Goal: Communication & Community: Answer question/provide support

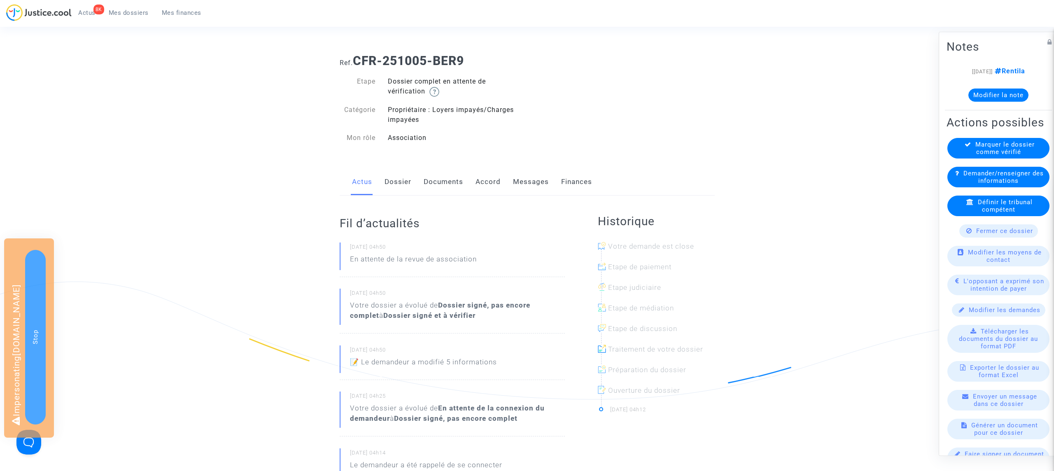
click at [485, 183] on link "Accord" at bounding box center [488, 181] width 25 height 27
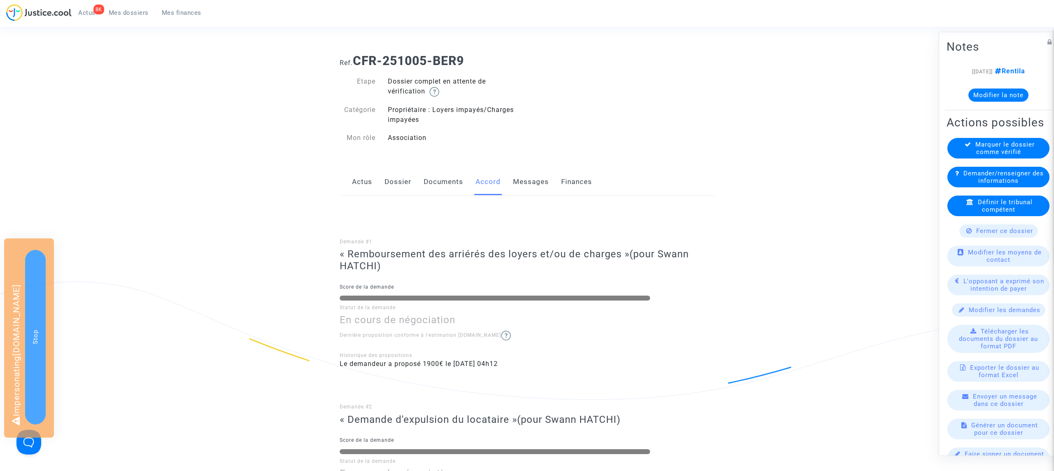
click at [432, 185] on link "Documents" at bounding box center [444, 181] width 40 height 27
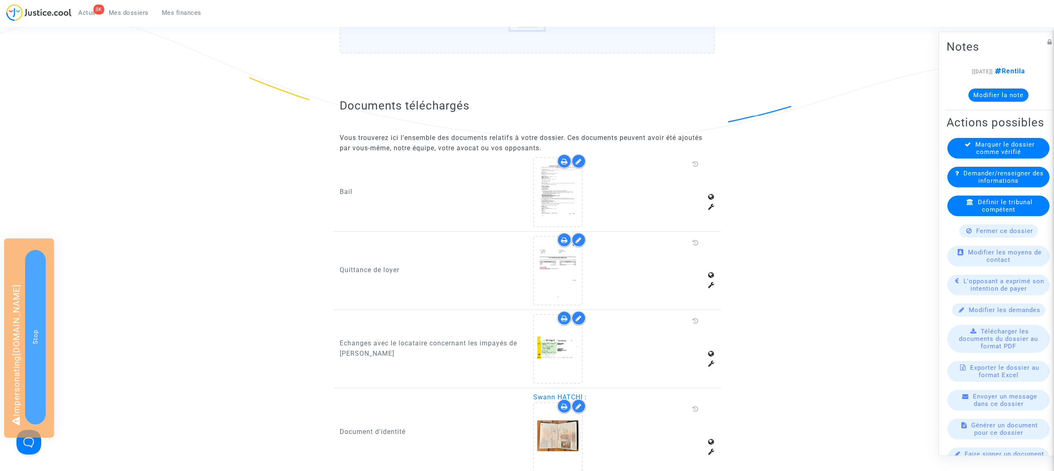
scroll to position [378, 0]
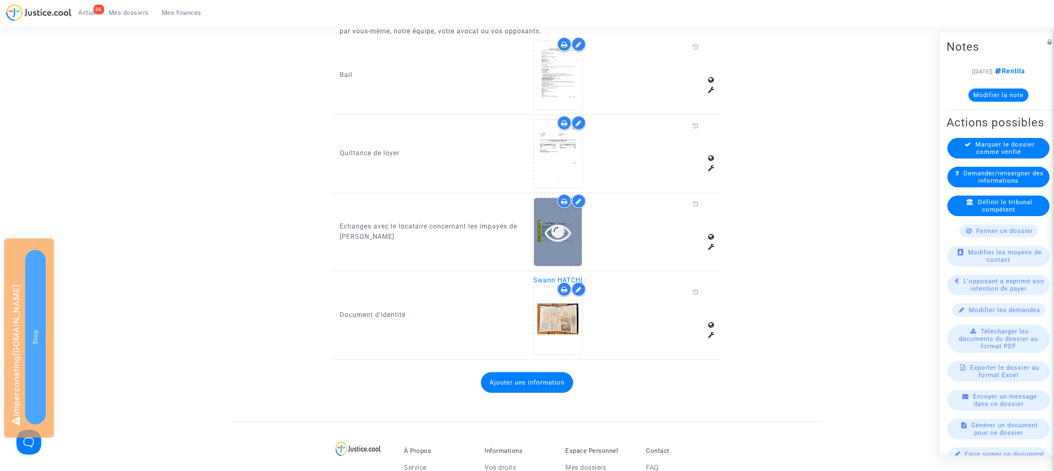
click at [562, 236] on icon at bounding box center [558, 232] width 27 height 26
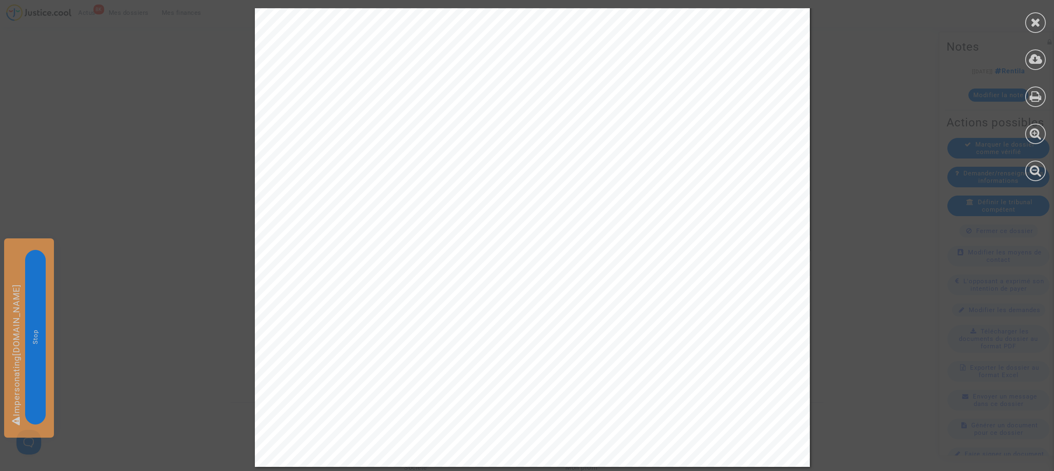
scroll to position [410, 0]
click at [1038, 26] on icon at bounding box center [1036, 22] width 10 height 12
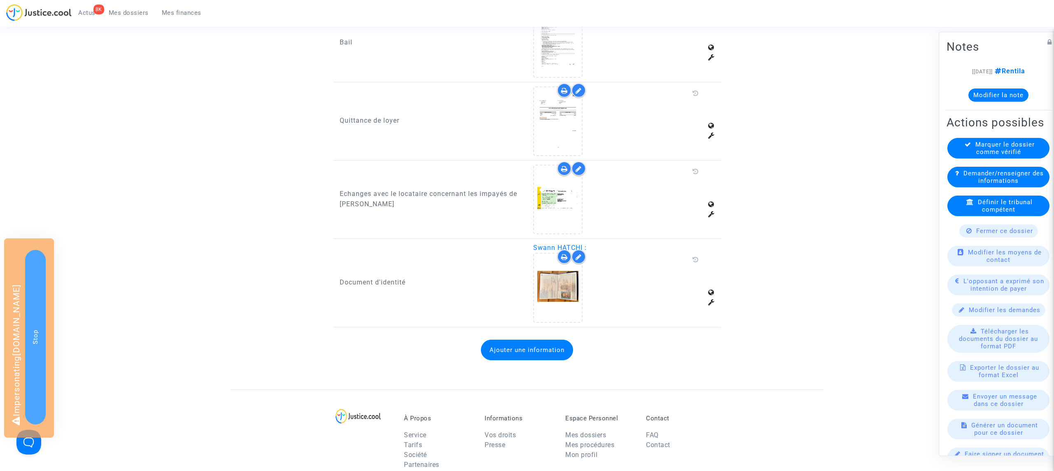
scroll to position [403, 0]
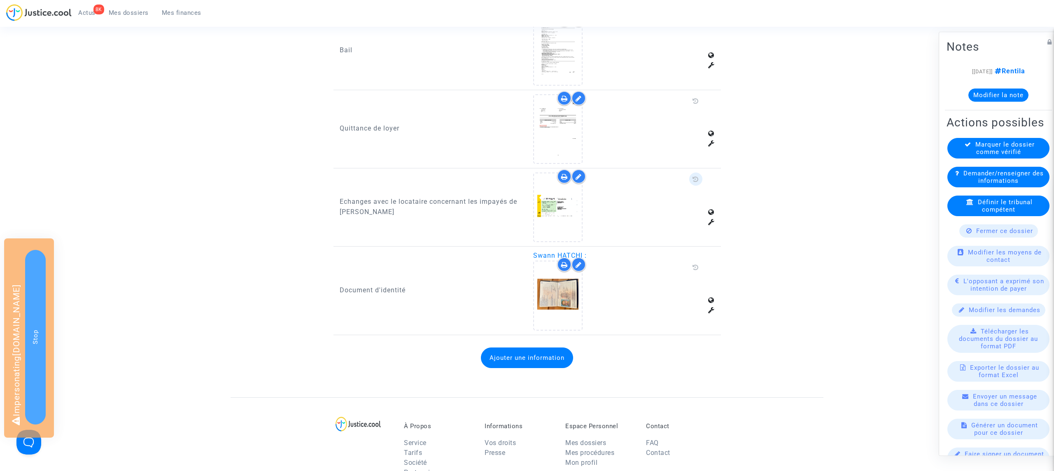
click at [697, 178] on icon at bounding box center [696, 179] width 6 height 7
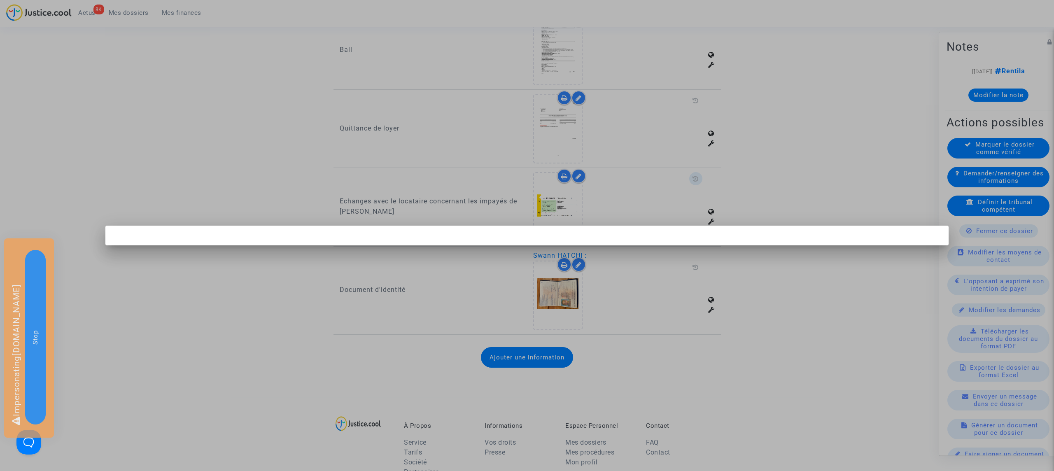
scroll to position [0, 0]
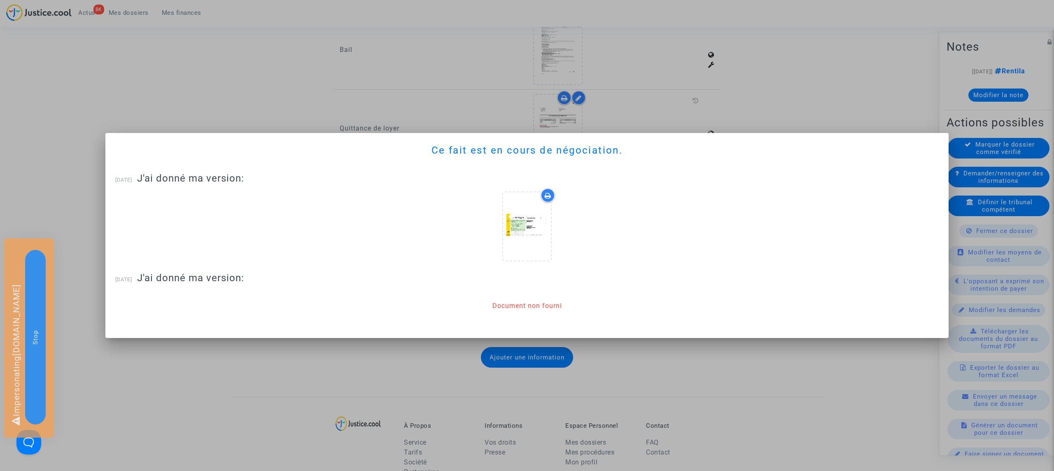
click at [798, 89] on div at bounding box center [527, 235] width 1054 height 471
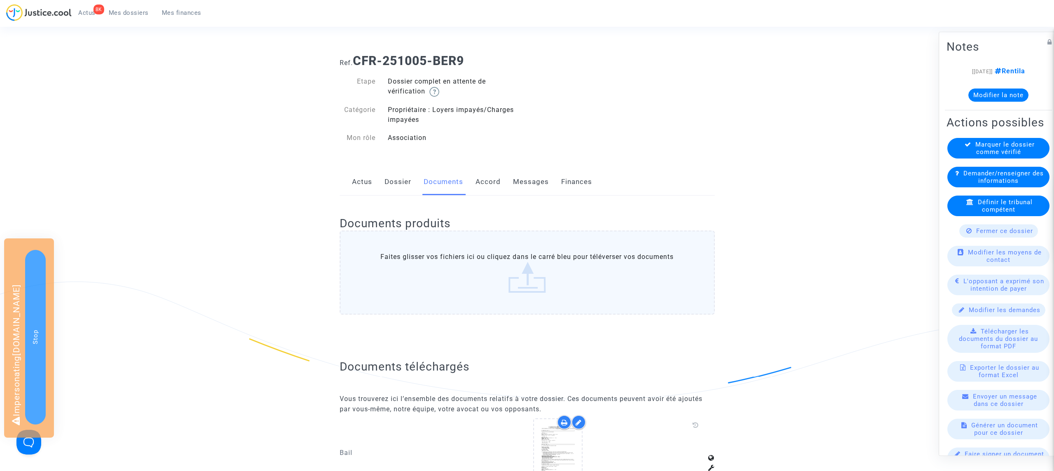
scroll to position [403, 0]
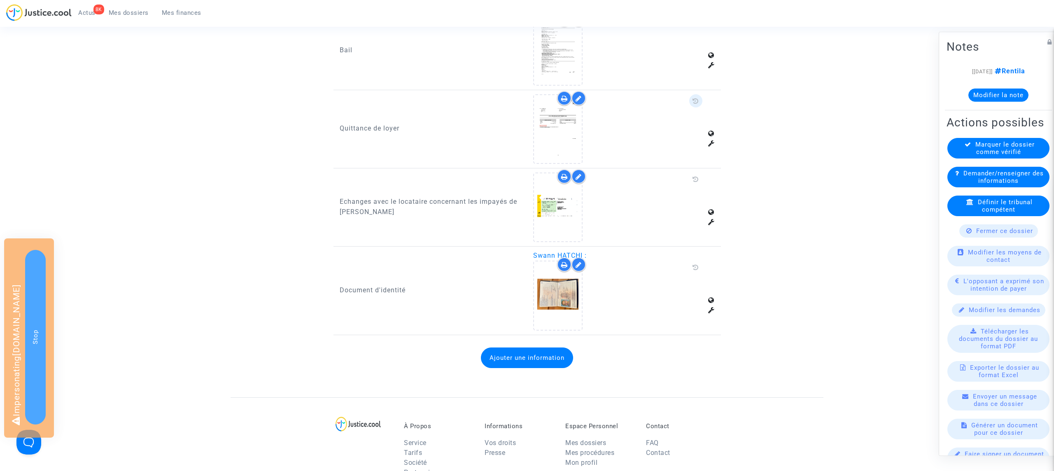
click at [689, 97] on span at bounding box center [695, 100] width 13 height 13
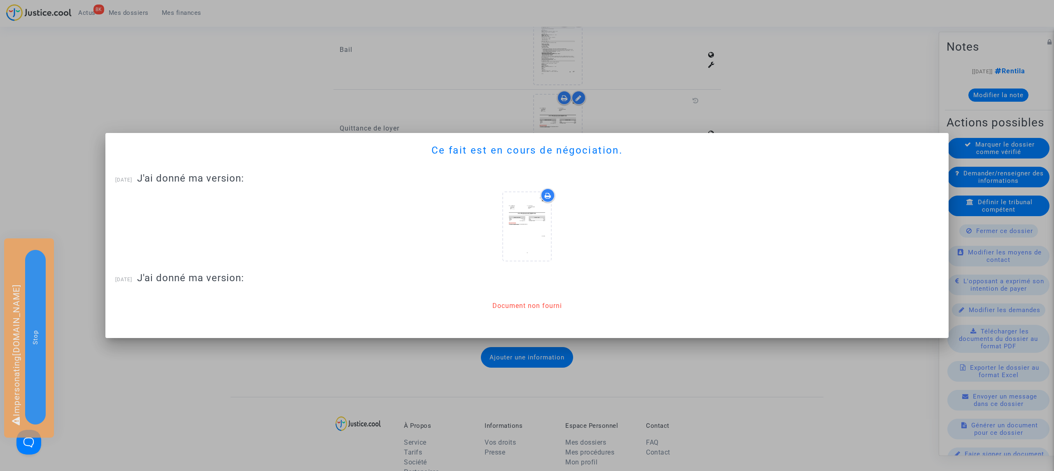
click at [797, 98] on div at bounding box center [527, 235] width 1054 height 471
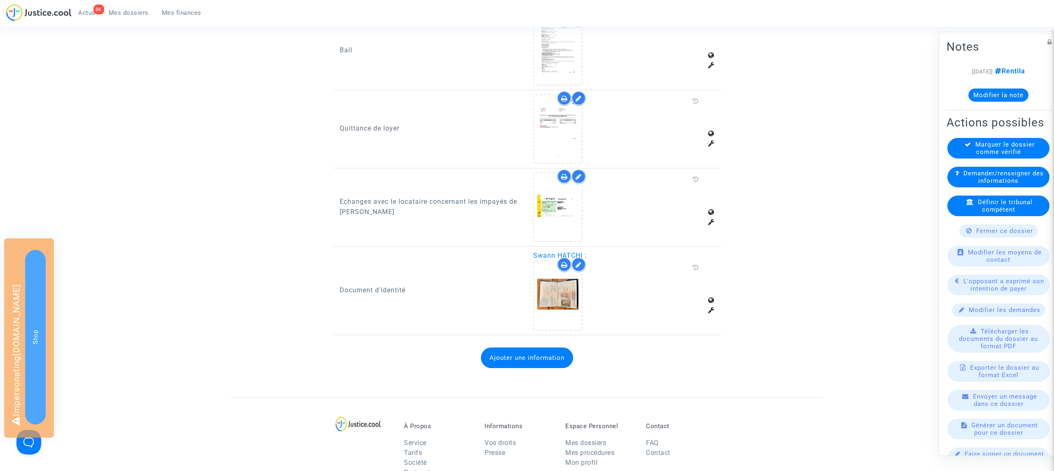
scroll to position [300, 0]
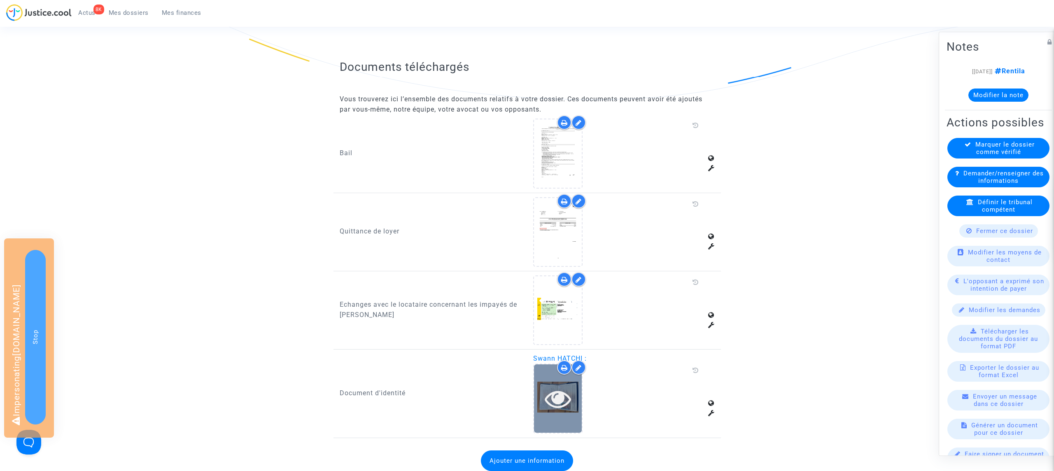
click at [569, 397] on icon at bounding box center [558, 398] width 27 height 26
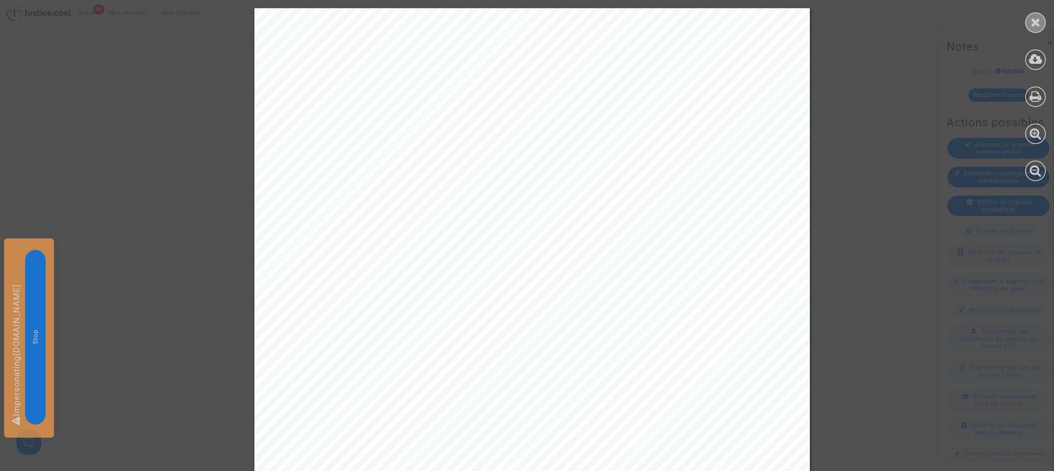
click at [1040, 23] on icon at bounding box center [1036, 22] width 10 height 12
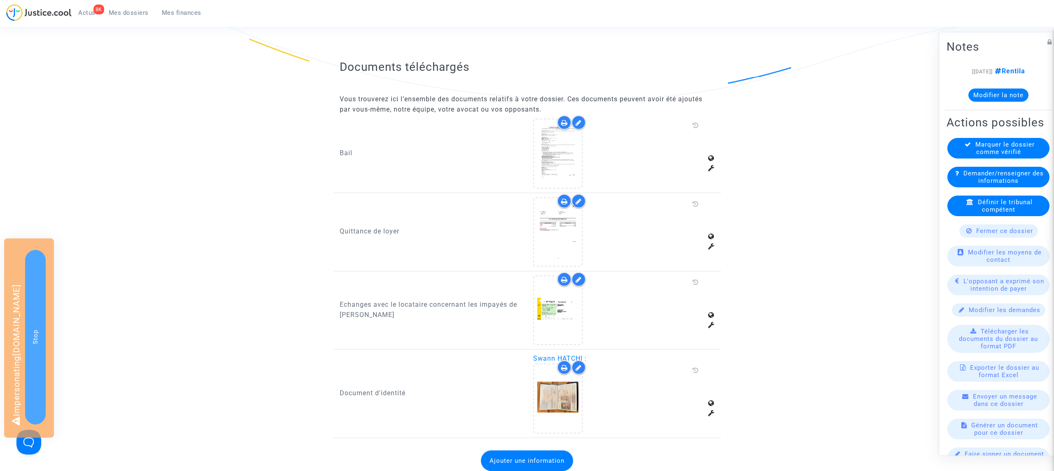
scroll to position [0, 0]
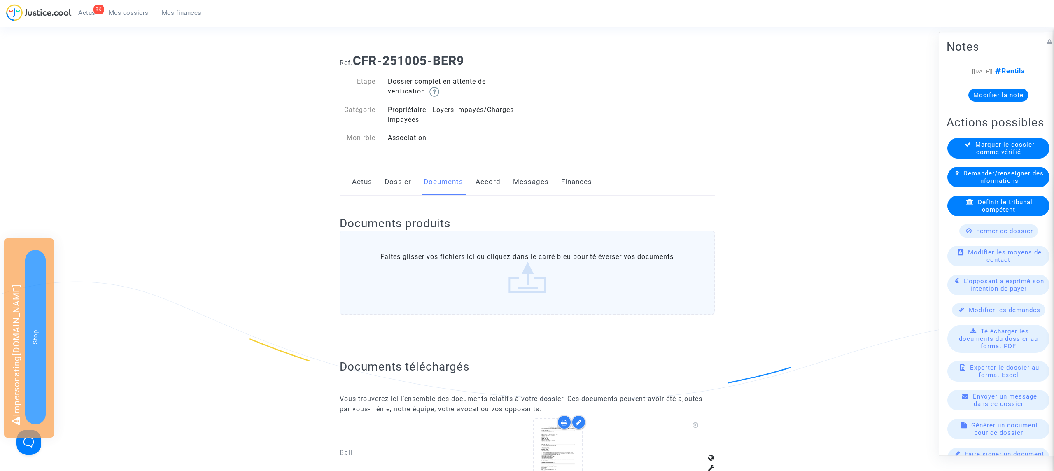
click at [521, 186] on link "Messages" at bounding box center [531, 181] width 36 height 27
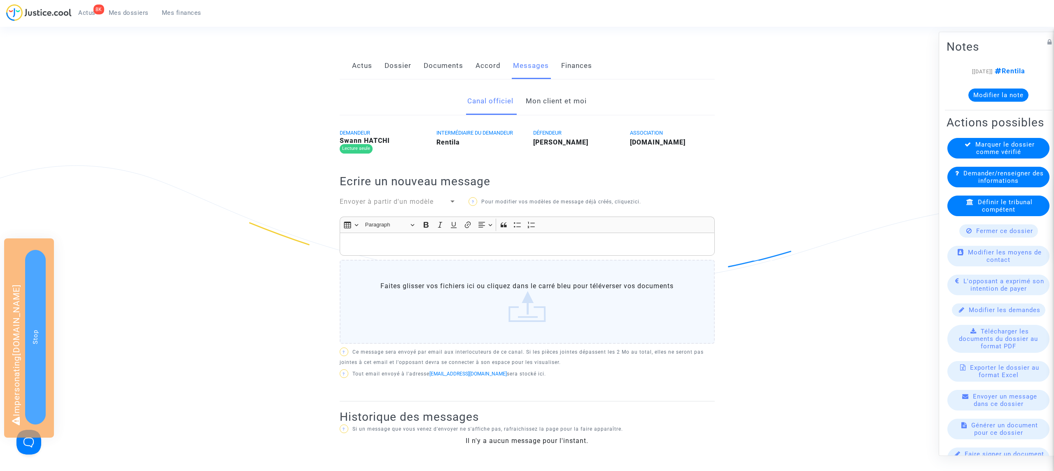
scroll to position [138, 0]
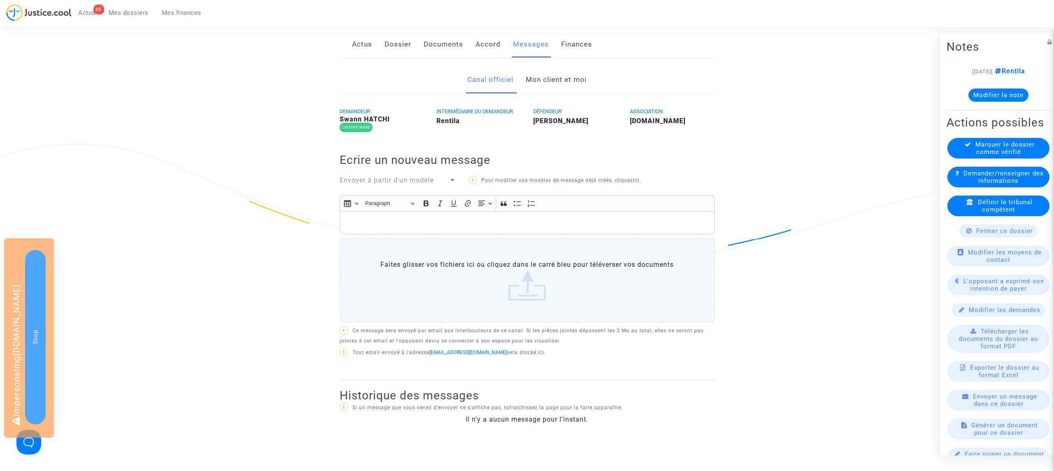
click at [563, 85] on link "Mon client et moi" at bounding box center [556, 79] width 61 height 27
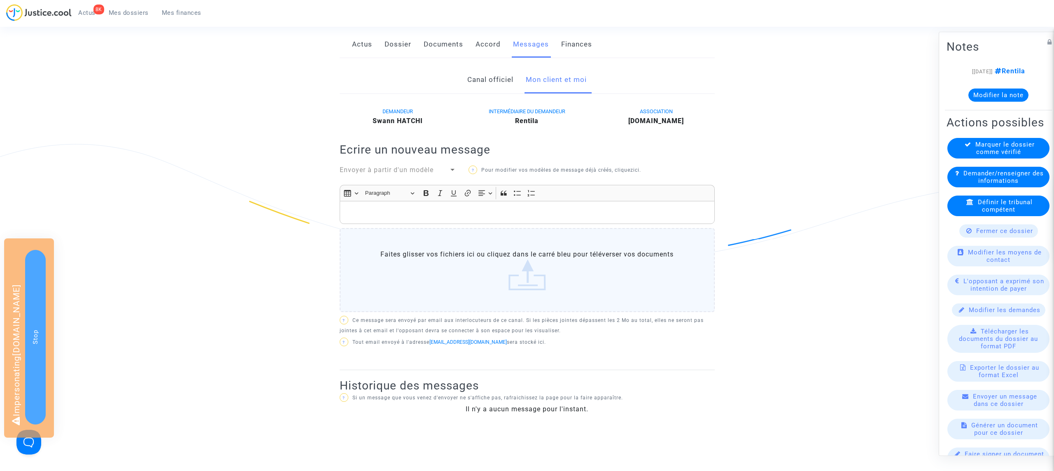
click at [432, 170] on span "Envoyer à partir d'un modèle" at bounding box center [387, 170] width 94 height 8
click at [434, 171] on span "Demande décompte impayés" at bounding box center [387, 170] width 95 height 8
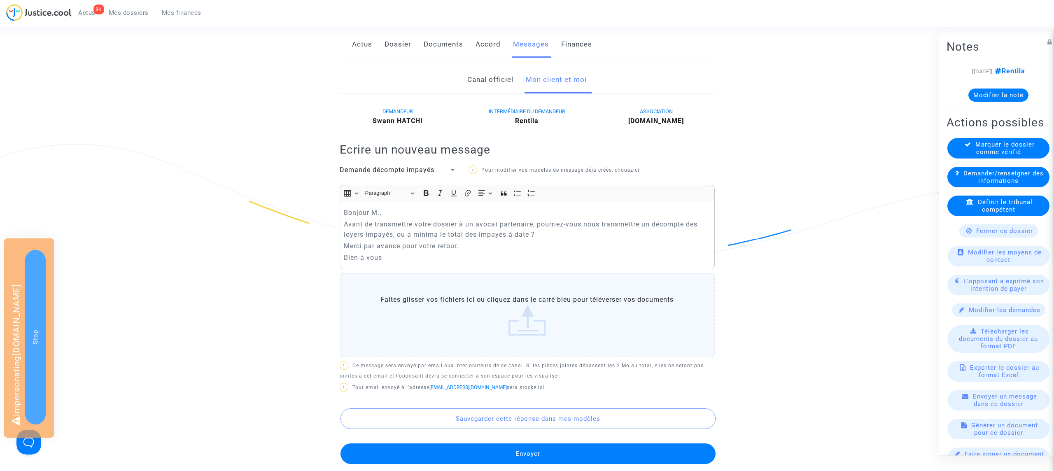
click at [381, 212] on p "Bonjour M.," at bounding box center [527, 213] width 366 height 10
click at [411, 269] on div "Bonjour M. Hitachi, Avant de transmettre votre dossier à un avocat partenaire, …" at bounding box center [527, 235] width 375 height 68
drag, startPoint x: 542, startPoint y: 224, endPoint x: 336, endPoint y: 224, distance: 205.9
click at [336, 224] on div "Canal officiel Mon client et moi DEMANDEUR Swann HATCHI INTERMÉDIAIRE DU DEMAND…" at bounding box center [526, 301] width 387 height 471
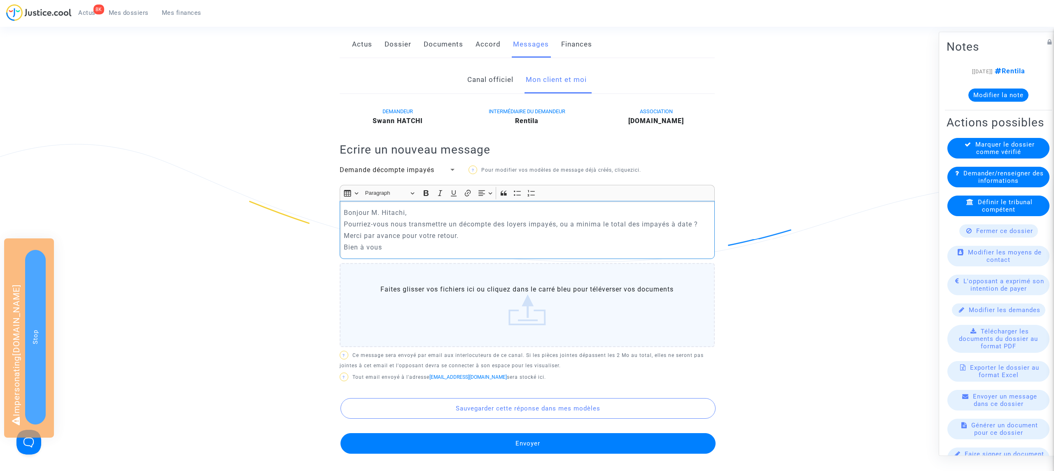
click at [474, 232] on p "Merci par avance pour votre retour." at bounding box center [527, 236] width 366 height 10
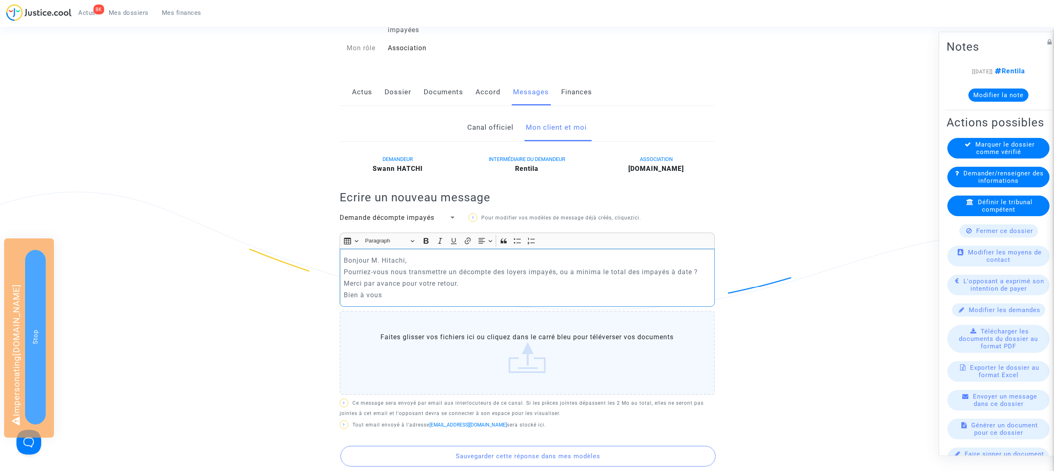
scroll to position [89, 0]
drag, startPoint x: 573, startPoint y: 272, endPoint x: 602, endPoint y: 272, distance: 29.2
click at [602, 272] on p "Pourriez-vous nous transmettre un décompte des loyers impayés, ou a minima le t…" at bounding box center [527, 272] width 366 height 10
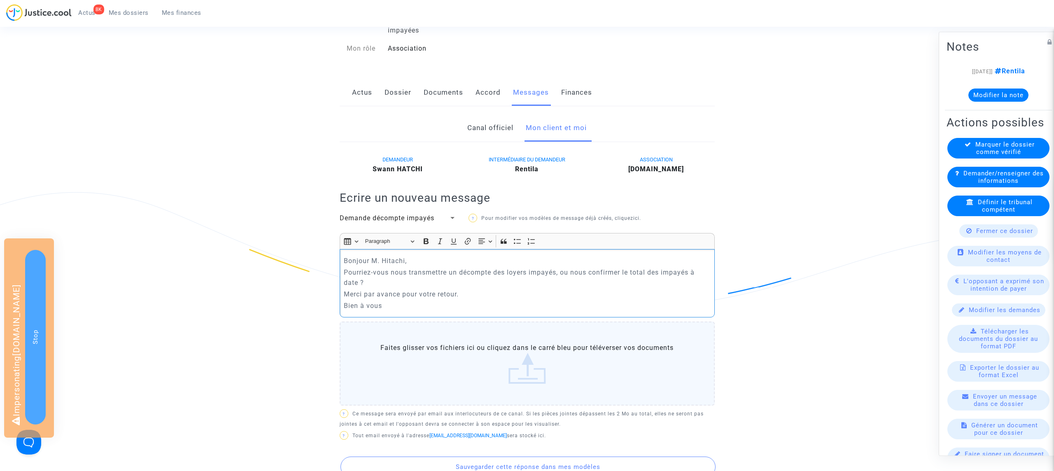
click at [361, 284] on p "Pourriez-vous nous transmettre un décompte des loyers impayés, ou nous confirme…" at bounding box center [527, 277] width 366 height 21
click at [465, 305] on p "Bien à vous" at bounding box center [527, 306] width 366 height 10
click at [414, 281] on p "Pourriez-vous nous transmettre un décompte des loyers impayés, ou nous confirme…" at bounding box center [527, 277] width 366 height 21
click at [552, 303] on p "Bien à vous" at bounding box center [527, 306] width 366 height 10
click at [508, 299] on p "Merci par avance pour votre retour." at bounding box center [527, 294] width 366 height 10
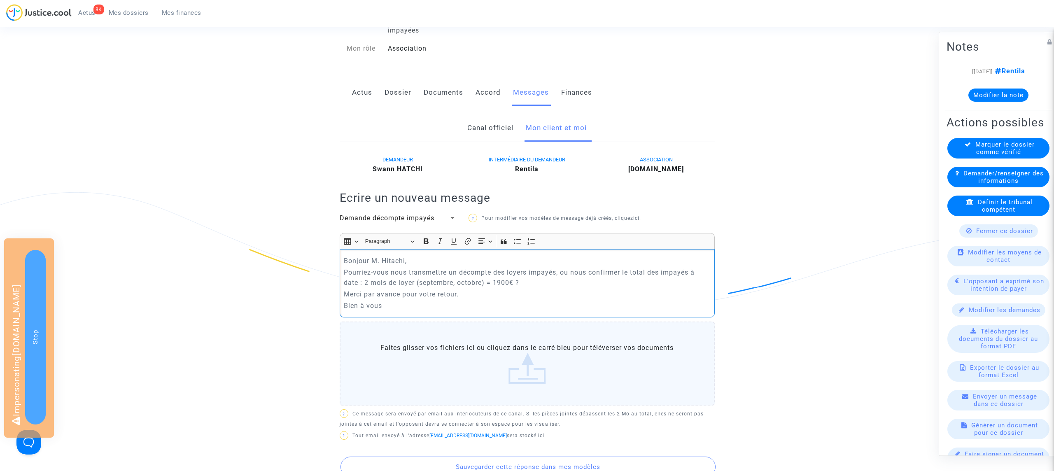
click at [398, 262] on p "Bonjour M. Hitachi," at bounding box center [527, 261] width 366 height 10
drag, startPoint x: 407, startPoint y: 259, endPoint x: 382, endPoint y: 259, distance: 24.7
click at [382, 259] on p "Bonjour M. swann HATCHI," at bounding box center [527, 261] width 366 height 10
click at [435, 311] on p "Bien à vous" at bounding box center [527, 306] width 366 height 10
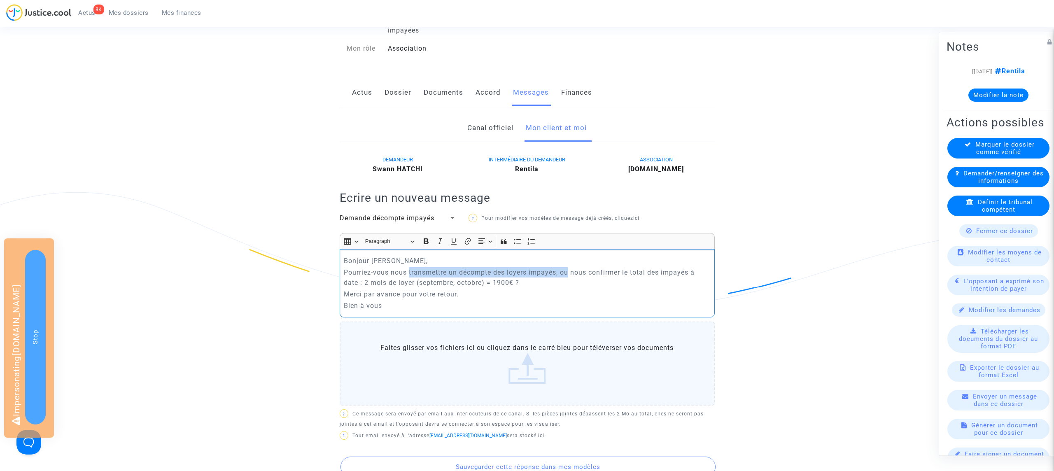
drag, startPoint x: 571, startPoint y: 274, endPoint x: 410, endPoint y: 270, distance: 161.0
click at [410, 270] on p "Pourriez-vous nous transmettre un décompte des loyers impayés, ou nous confirme…" at bounding box center [527, 277] width 366 height 21
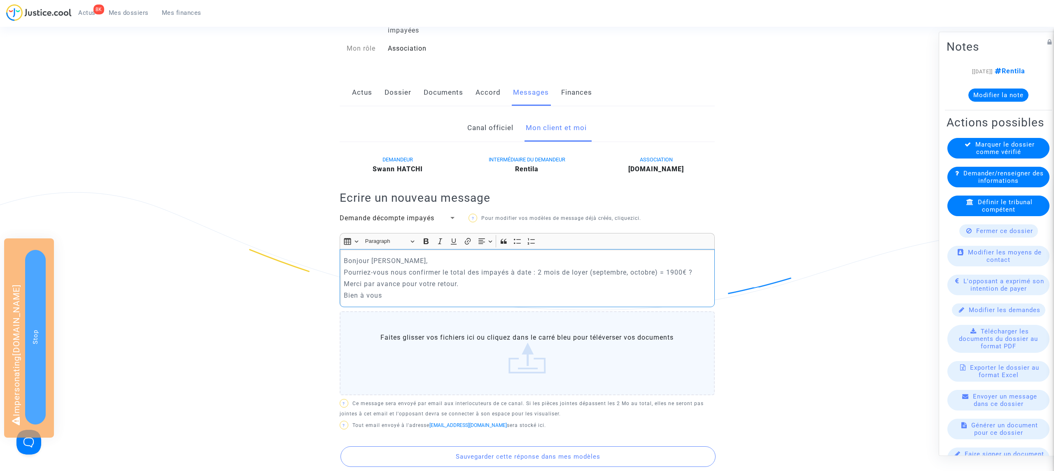
click at [497, 299] on p "Bien à vous" at bounding box center [527, 295] width 366 height 10
click at [483, 291] on p "Bien à vous" at bounding box center [527, 295] width 366 height 10
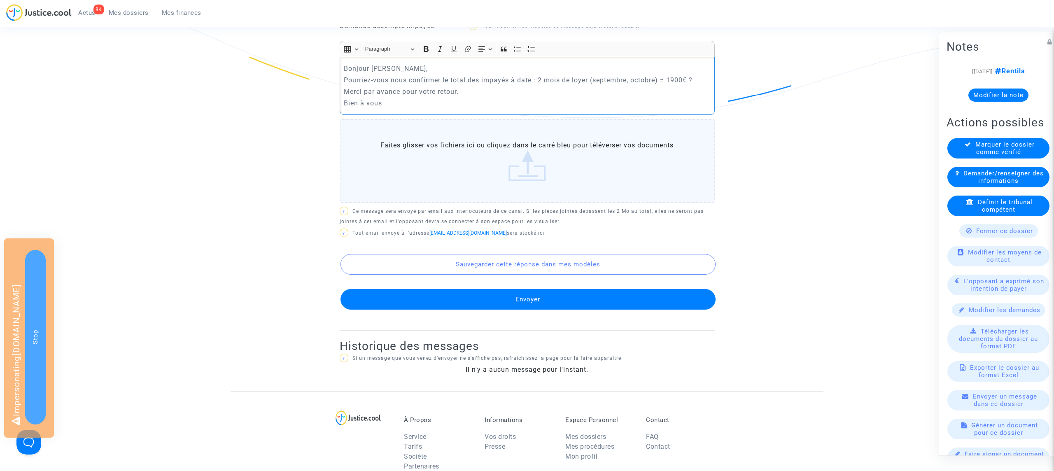
scroll to position [287, 0]
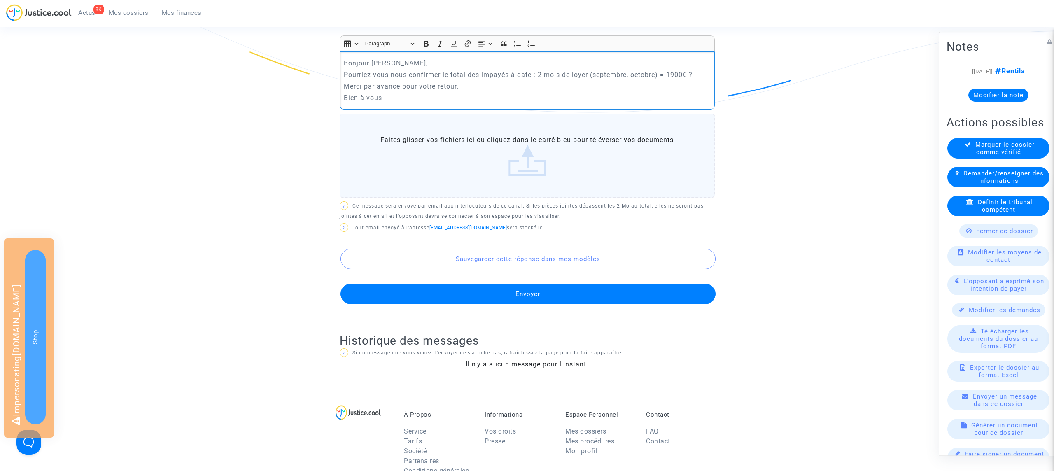
click at [505, 287] on button "Envoyer" at bounding box center [527, 294] width 375 height 21
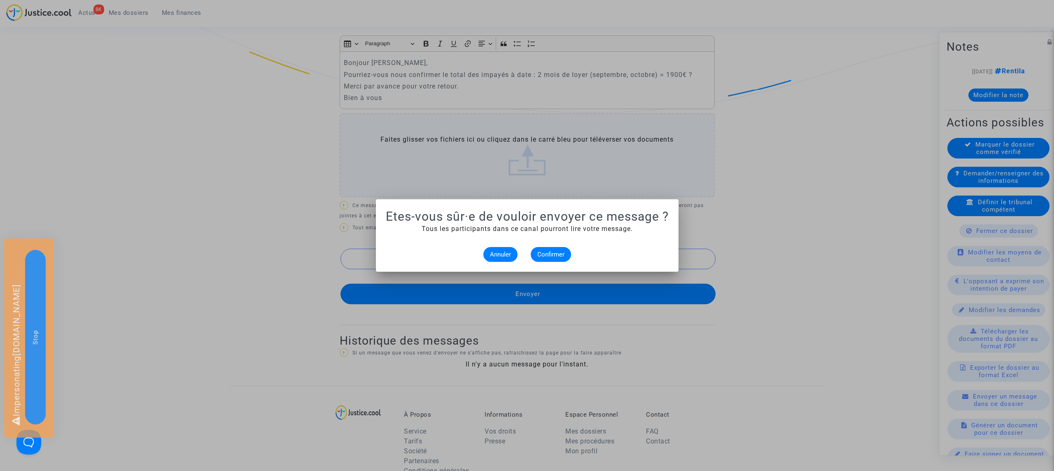
scroll to position [0, 0]
click at [556, 250] on button "Confirmer" at bounding box center [551, 254] width 40 height 15
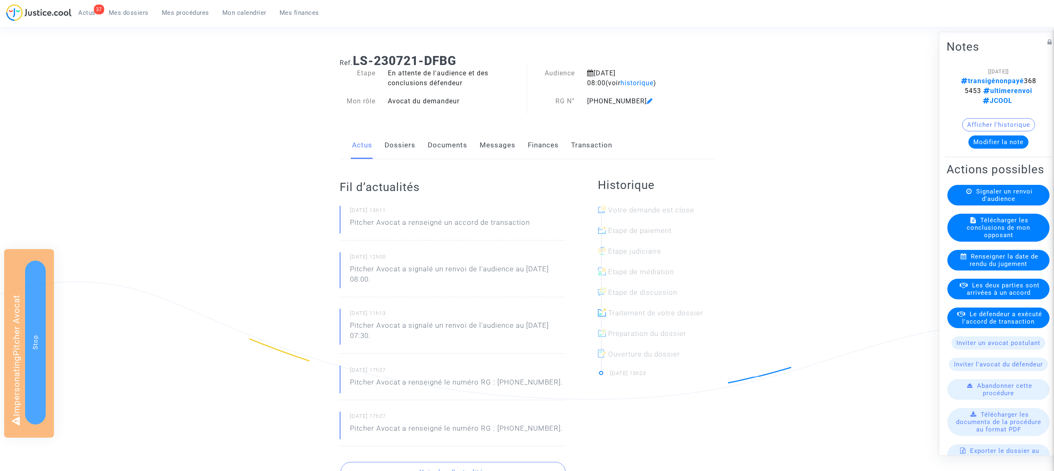
click at [596, 145] on link "Transaction" at bounding box center [591, 145] width 41 height 27
